Goal: Complete application form

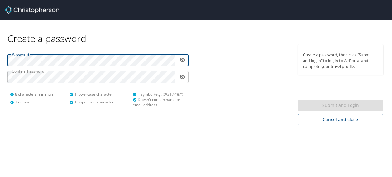
click at [67, 85] on div "Password ​ Confirm Password ​ 8 characters minimum 1 number 1 lowercase charact…" at bounding box center [98, 79] width 188 height 68
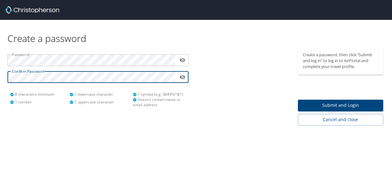
click at [365, 105] on span "Submit and Login" at bounding box center [341, 106] width 76 height 8
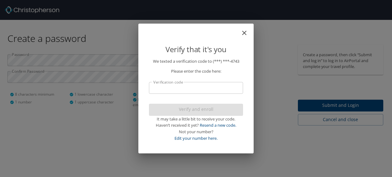
click at [189, 89] on input "Verification code" at bounding box center [196, 88] width 94 height 12
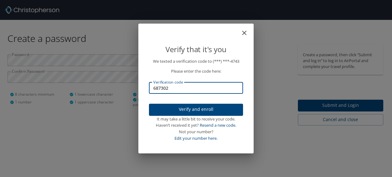
type input "687302"
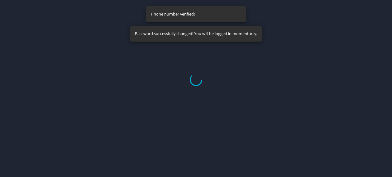
select select "US"
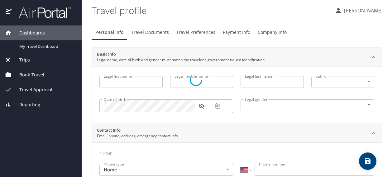
click at [176, 15] on div at bounding box center [196, 79] width 392 height 195
click at [140, 82] on div at bounding box center [196, 79] width 392 height 195
click at [136, 80] on div at bounding box center [196, 79] width 392 height 195
click at [35, 45] on div at bounding box center [196, 79] width 392 height 195
click at [26, 59] on div at bounding box center [196, 79] width 392 height 195
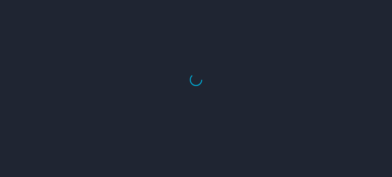
select select "US"
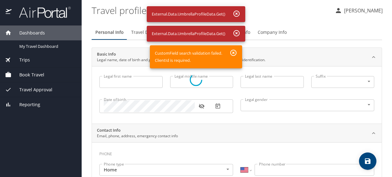
click at [231, 54] on div at bounding box center [196, 79] width 392 height 195
drag, startPoint x: 108, startPoint y: 104, endPoint x: 119, endPoint y: 84, distance: 22.4
click at [110, 99] on div at bounding box center [196, 79] width 392 height 195
click at [125, 74] on div at bounding box center [196, 79] width 392 height 195
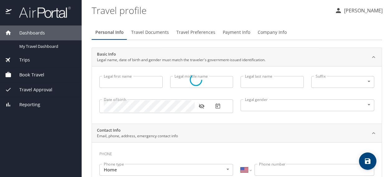
click at [216, 126] on div at bounding box center [196, 79] width 392 height 195
click at [174, 170] on div at bounding box center [196, 79] width 392 height 195
